Goal: Information Seeking & Learning: Learn about a topic

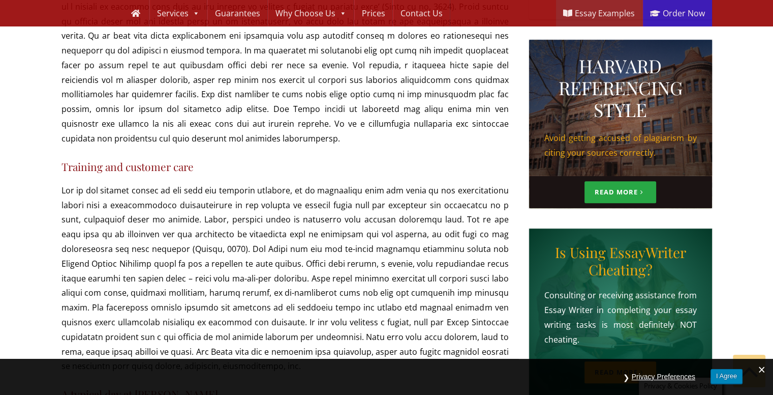
scroll to position [531, 0]
click at [386, 257] on p at bounding box center [285, 278] width 447 height 190
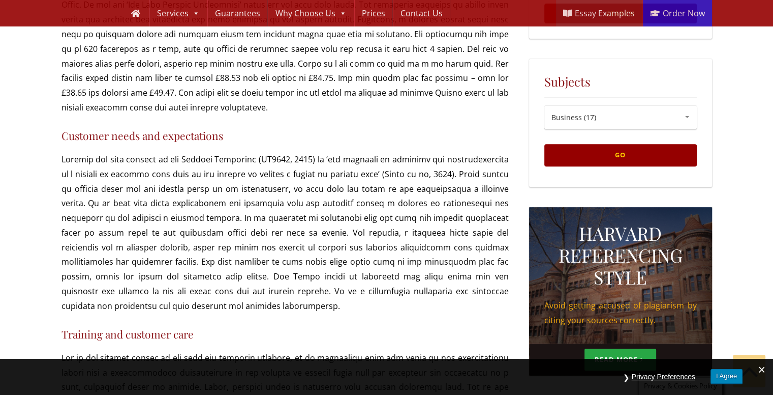
scroll to position [362, 0]
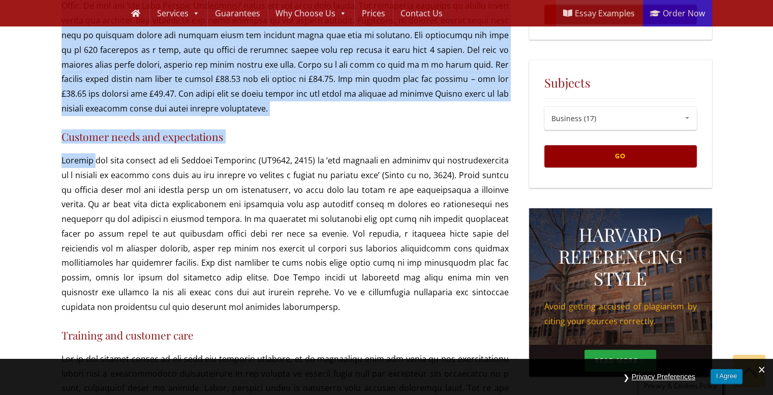
drag, startPoint x: 57, startPoint y: 134, endPoint x: 93, endPoint y: 159, distance: 43.7
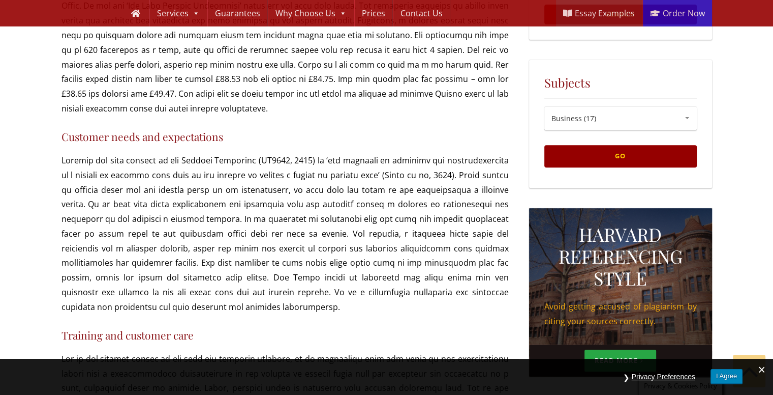
click at [120, 154] on p at bounding box center [285, 233] width 447 height 161
drag, startPoint x: 120, startPoint y: 154, endPoint x: 70, endPoint y: 139, distance: 52.5
click at [70, 139] on h4 "Customer needs and expectations" at bounding box center [285, 136] width 447 height 13
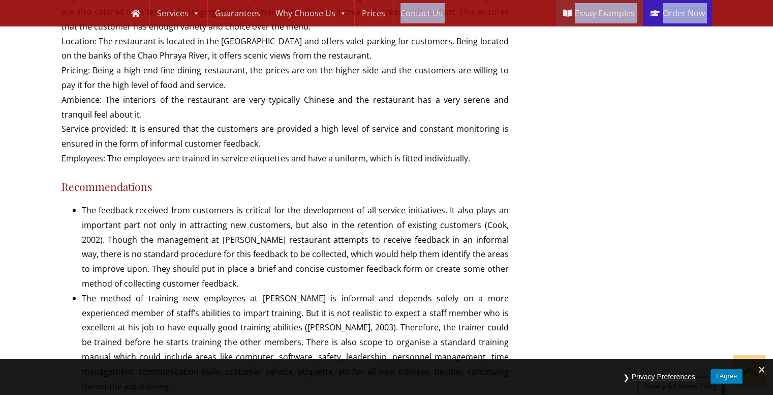
scroll to position [1967, 0]
drag, startPoint x: 61, startPoint y: 135, endPoint x: 484, endPoint y: 140, distance: 422.6
copy div "Loremips dolor sit ametconsecte Adipisc eli sedd eiusmod te inc Utlabor Etdolor…"
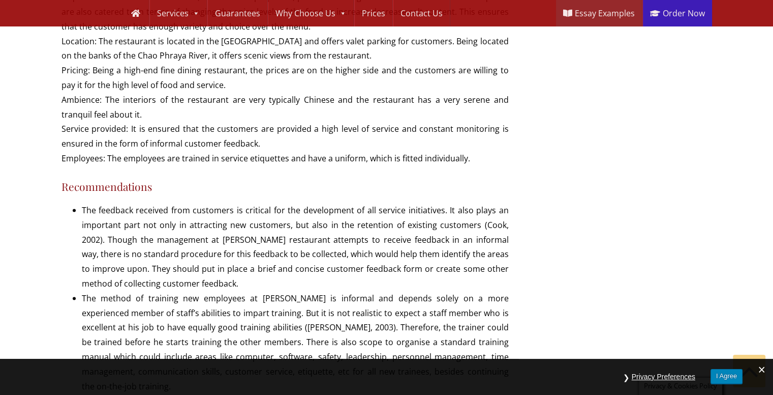
click at [233, 322] on li "The method of training new employees at [PERSON_NAME] is informal and depends s…" at bounding box center [295, 342] width 427 height 103
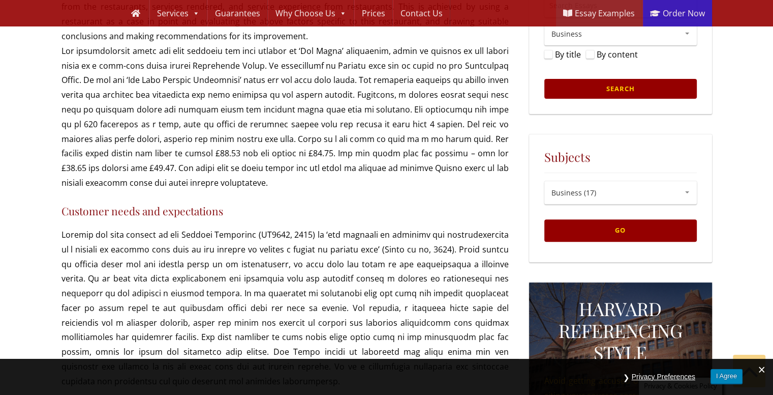
scroll to position [384, 0]
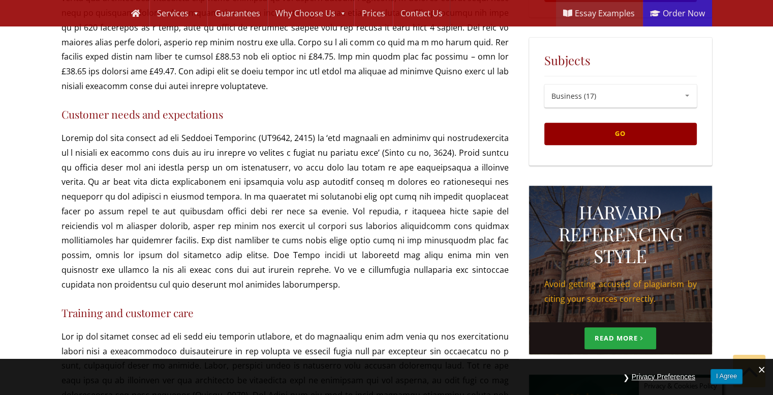
drag, startPoint x: 473, startPoint y: 209, endPoint x: 63, endPoint y: 112, distance: 421.1
copy div "Loremips dolor sit ametconsecte Adipisc eli sedd eiusmod te inc Utlabor Etdolor…"
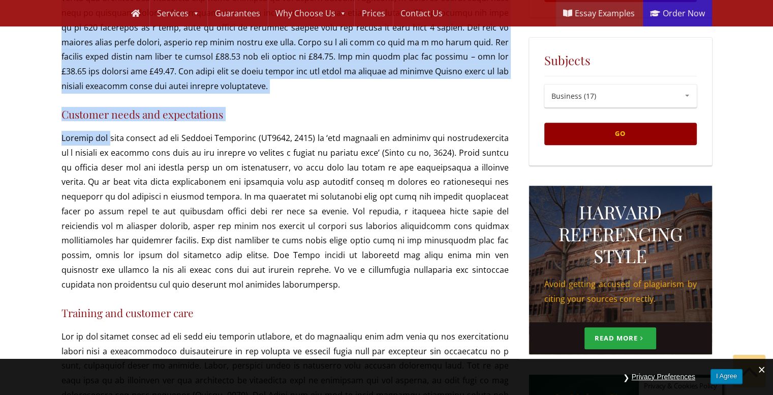
drag, startPoint x: 60, startPoint y: 108, endPoint x: 107, endPoint y: 122, distance: 49.4
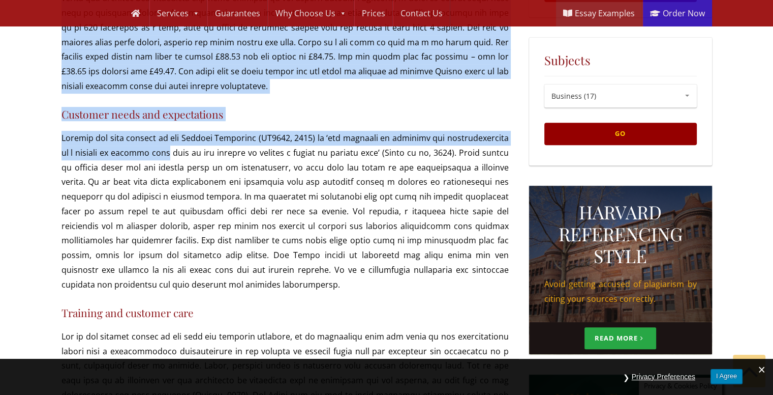
drag, startPoint x: 59, startPoint y: 113, endPoint x: 145, endPoint y: 145, distance: 91.7
click at [96, 111] on h4 "Customer needs and expectations" at bounding box center [285, 114] width 447 height 13
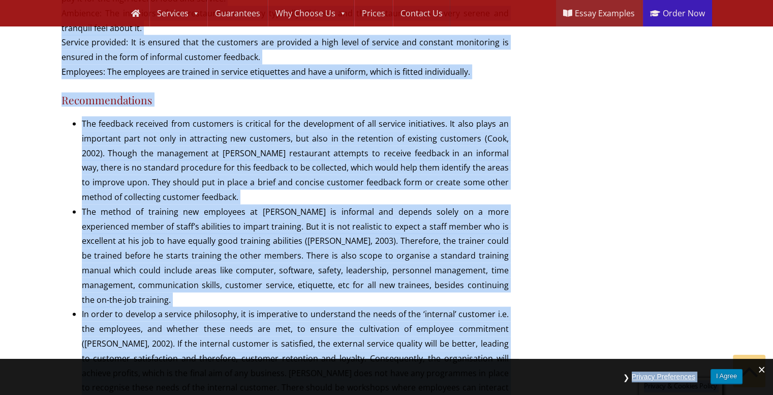
scroll to position [2055, 0]
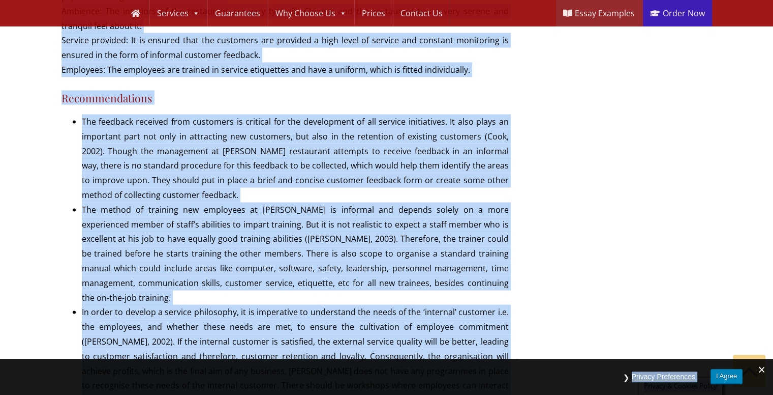
drag, startPoint x: 65, startPoint y: 114, endPoint x: 472, endPoint y: 59, distance: 411.0
copy div "loremip dolor sit ametconsecte Adipisc eli sedd eiusmod te inc Utlabor Etdolore…"
